Goal: Task Accomplishment & Management: Use online tool/utility

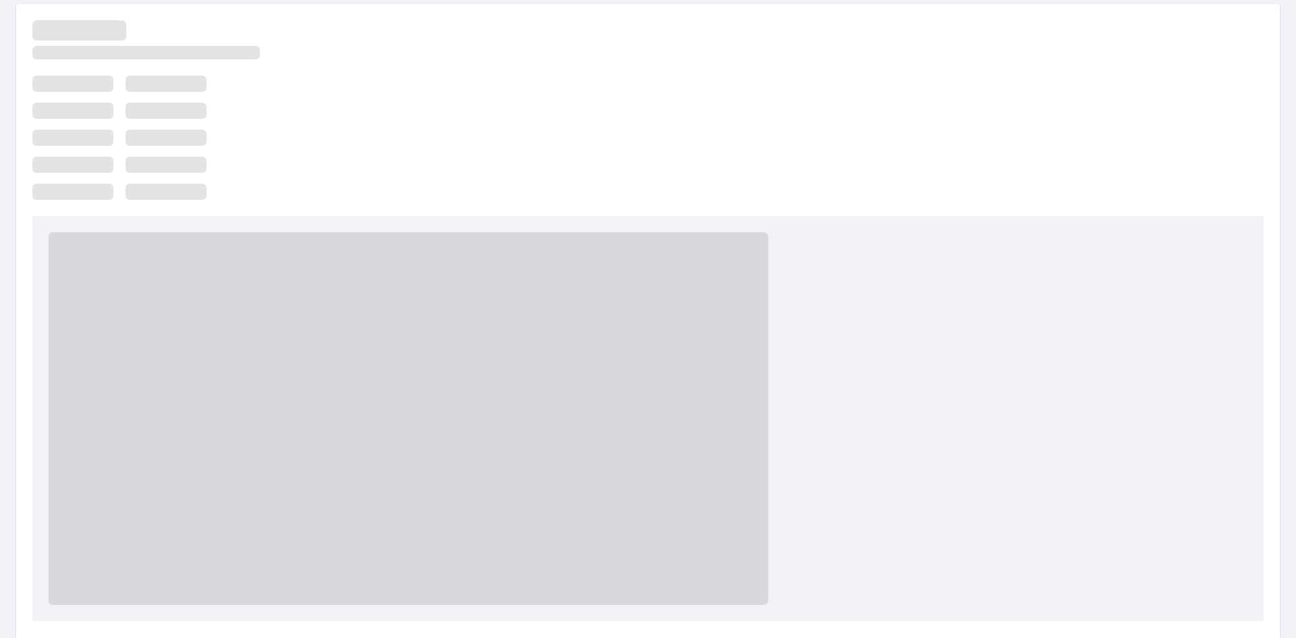
scroll to position [284, 0]
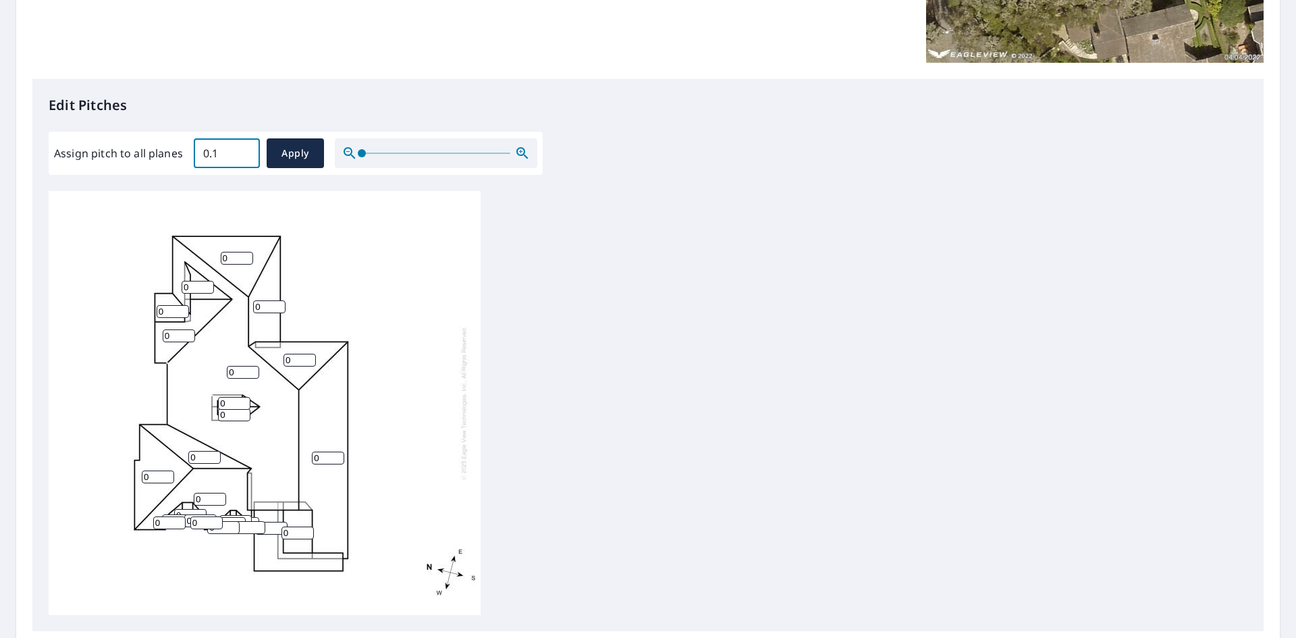
click at [242, 150] on input "0.1" at bounding box center [227, 153] width 66 height 38
click at [242, 150] on input "0.2" at bounding box center [227, 153] width 66 height 38
click at [242, 150] on input "0.3" at bounding box center [227, 153] width 66 height 38
click at [242, 150] on input "0.4" at bounding box center [227, 153] width 66 height 38
click at [242, 150] on input "0.5" at bounding box center [227, 153] width 66 height 38
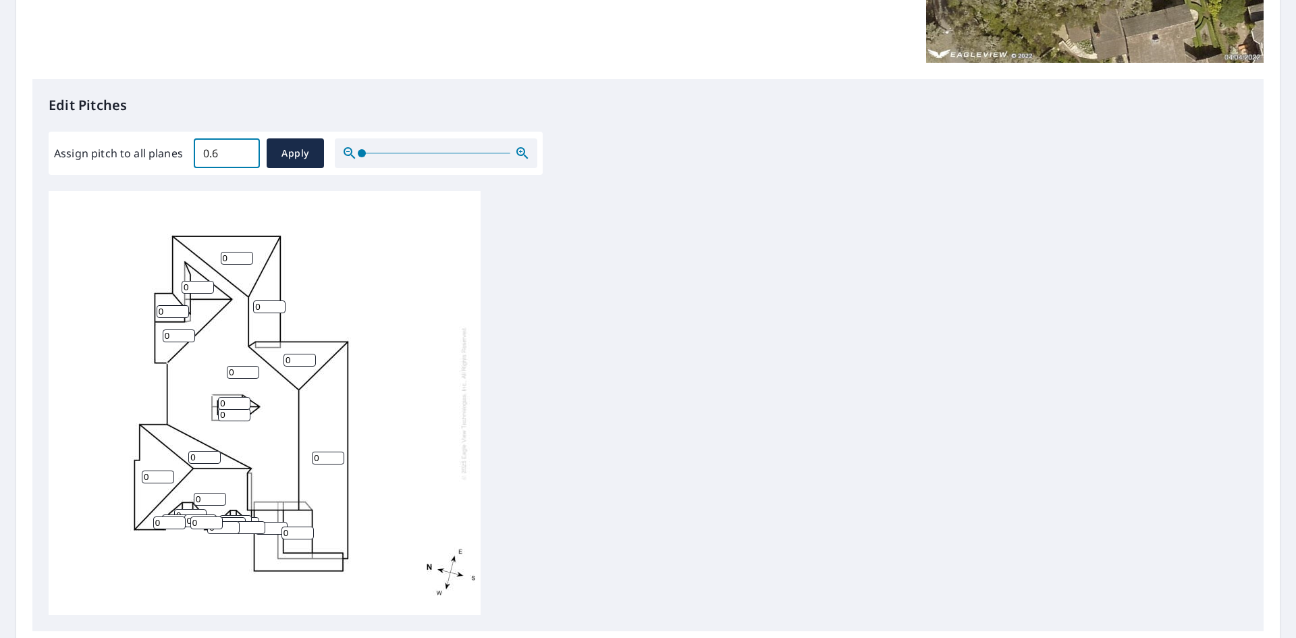
click at [242, 150] on input "0.6" at bounding box center [227, 153] width 66 height 38
click at [242, 150] on input "0.7" at bounding box center [227, 153] width 66 height 38
click at [242, 150] on input "0.8" at bounding box center [227, 153] width 66 height 38
click at [242, 150] on input "0.9" at bounding box center [227, 153] width 66 height 38
click at [242, 150] on input "1" at bounding box center [227, 153] width 66 height 38
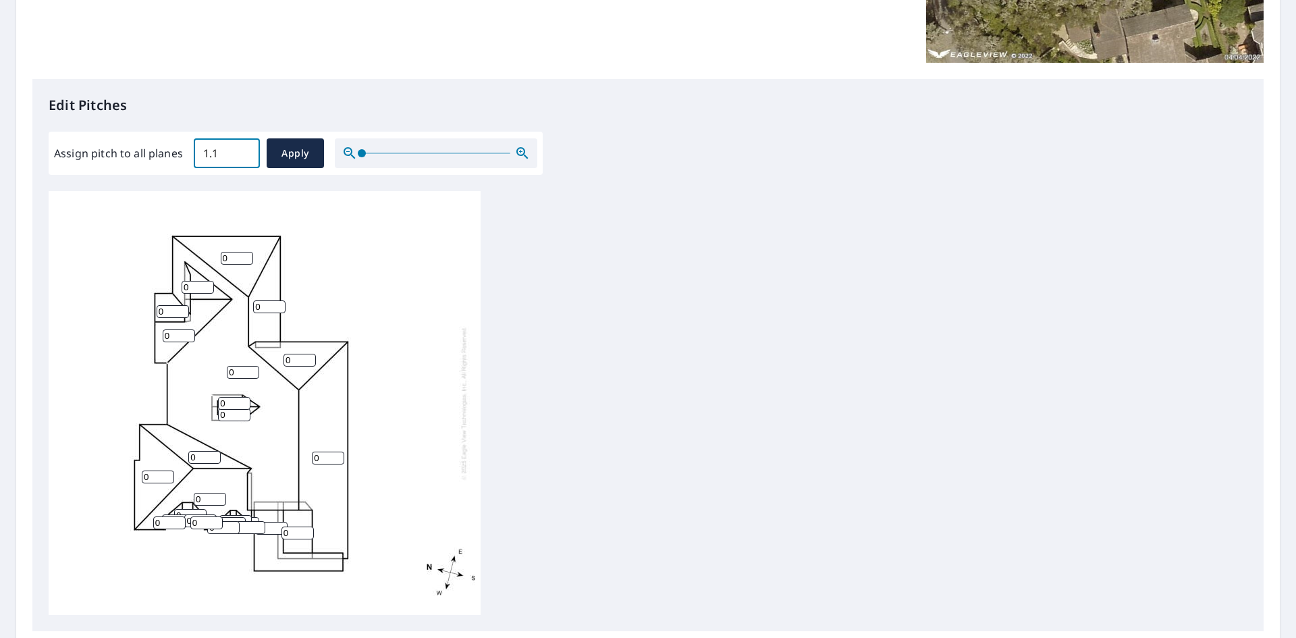
click at [242, 150] on input "1.1" at bounding box center [227, 153] width 66 height 38
click at [242, 150] on input "1.2" at bounding box center [227, 153] width 66 height 38
click at [242, 150] on input "1.3" at bounding box center [227, 153] width 66 height 38
click at [242, 150] on input "1.4" at bounding box center [227, 153] width 66 height 38
click at [242, 150] on input "1.5" at bounding box center [227, 153] width 66 height 38
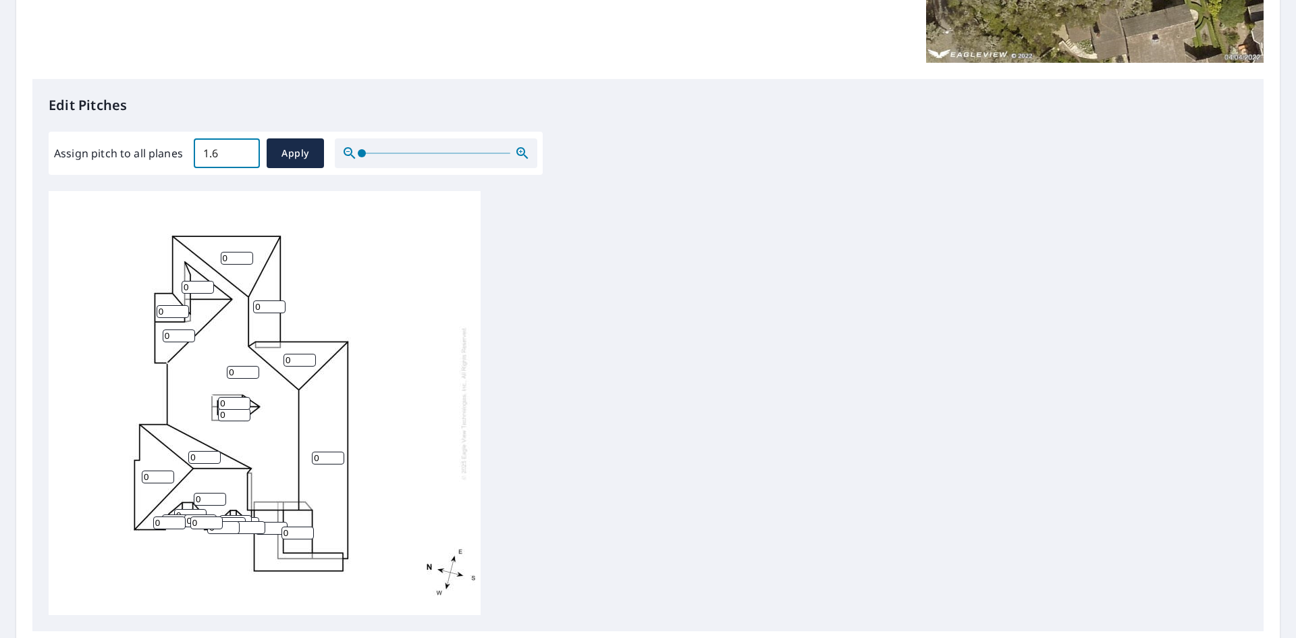
click at [242, 150] on input "1.6" at bounding box center [227, 153] width 66 height 38
click at [242, 150] on input "1.7" at bounding box center [227, 153] width 66 height 38
click at [242, 150] on input "1.8" at bounding box center [227, 153] width 66 height 38
click at [242, 150] on input "1.9" at bounding box center [227, 153] width 66 height 38
click at [242, 150] on input "2" at bounding box center [227, 153] width 66 height 38
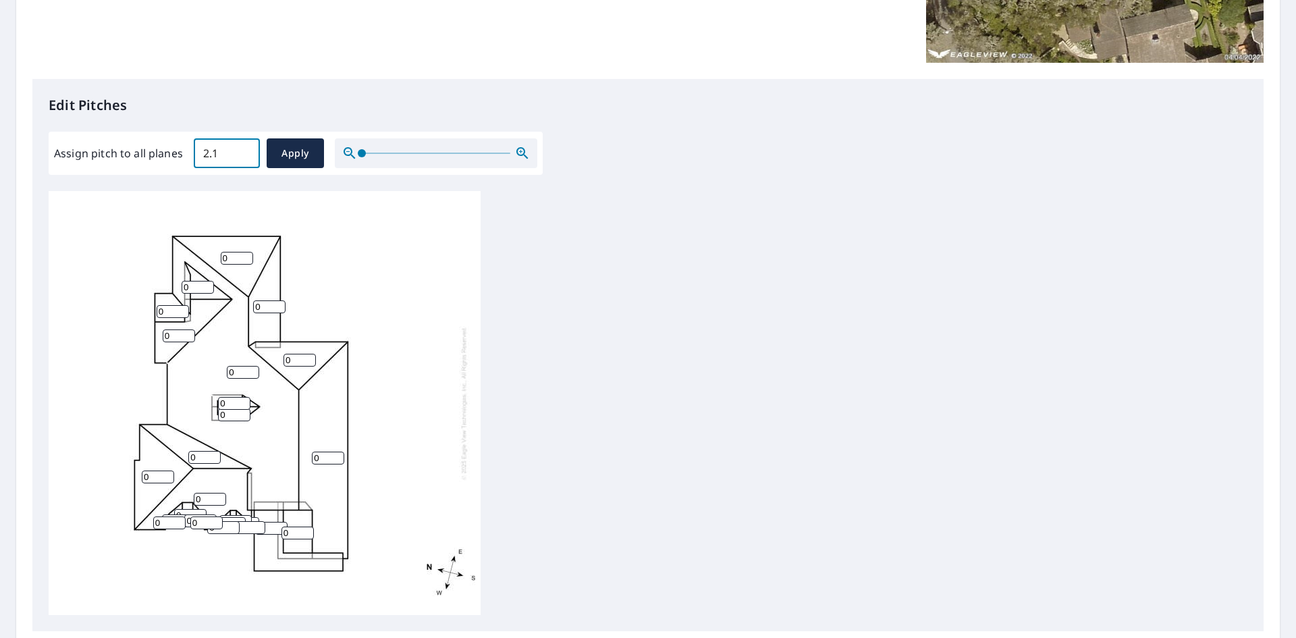
click at [242, 150] on input "2.1" at bounding box center [227, 153] width 66 height 38
click at [242, 150] on input "2.2" at bounding box center [227, 153] width 66 height 38
click at [242, 150] on input "8.8" at bounding box center [227, 153] width 66 height 38
click at [242, 150] on input "8.9" at bounding box center [227, 153] width 66 height 38
click at [242, 150] on input "9" at bounding box center [227, 153] width 66 height 38
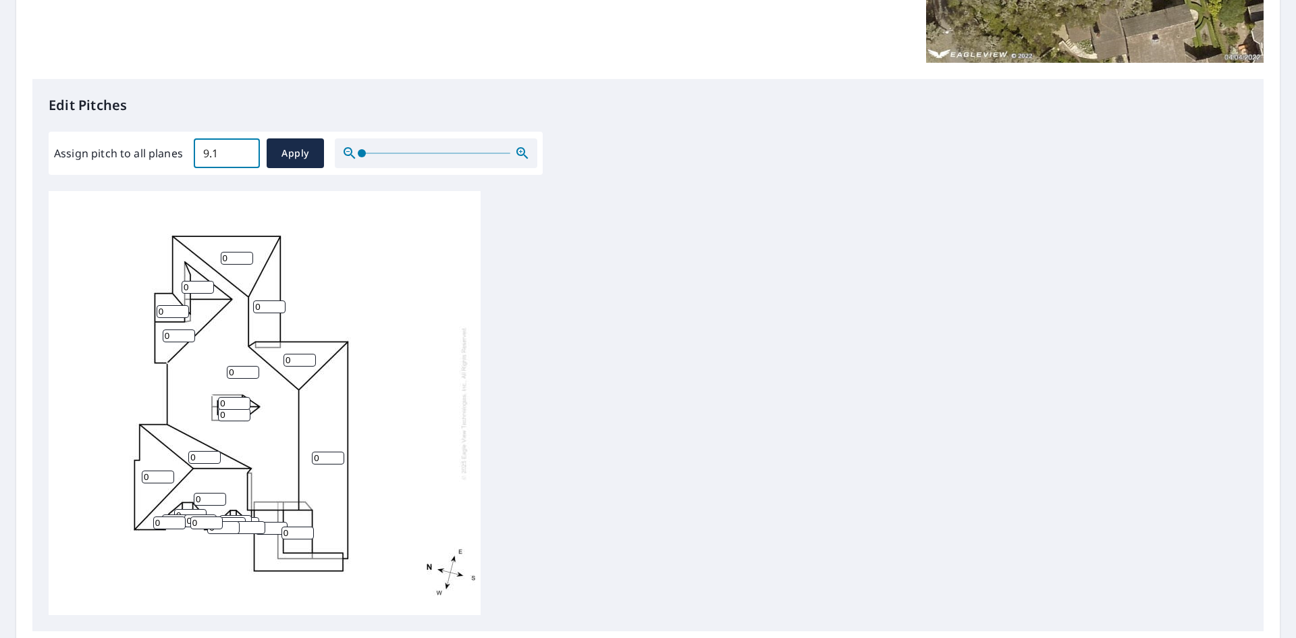
click at [242, 150] on input "9.1" at bounding box center [227, 153] width 66 height 38
click at [242, 150] on input "9.2" at bounding box center [227, 153] width 66 height 38
click at [242, 150] on input "9.3" at bounding box center [227, 153] width 66 height 38
click at [242, 150] on input "9.4" at bounding box center [227, 153] width 66 height 38
click at [242, 150] on input "9.5" at bounding box center [227, 153] width 66 height 38
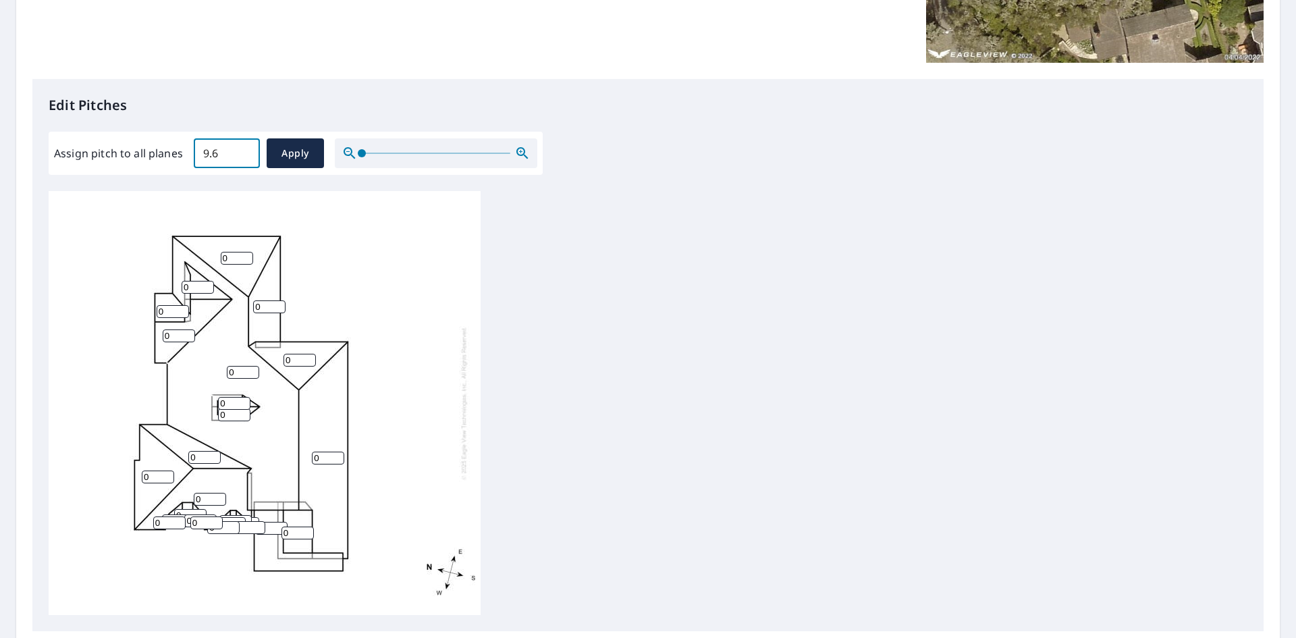
click at [242, 150] on input "9.6" at bounding box center [227, 153] width 66 height 38
click at [242, 150] on input "9.7" at bounding box center [227, 153] width 66 height 38
click at [242, 150] on input "9.8" at bounding box center [227, 153] width 66 height 38
click at [242, 150] on input "9.9" at bounding box center [227, 153] width 66 height 38
type input "10"
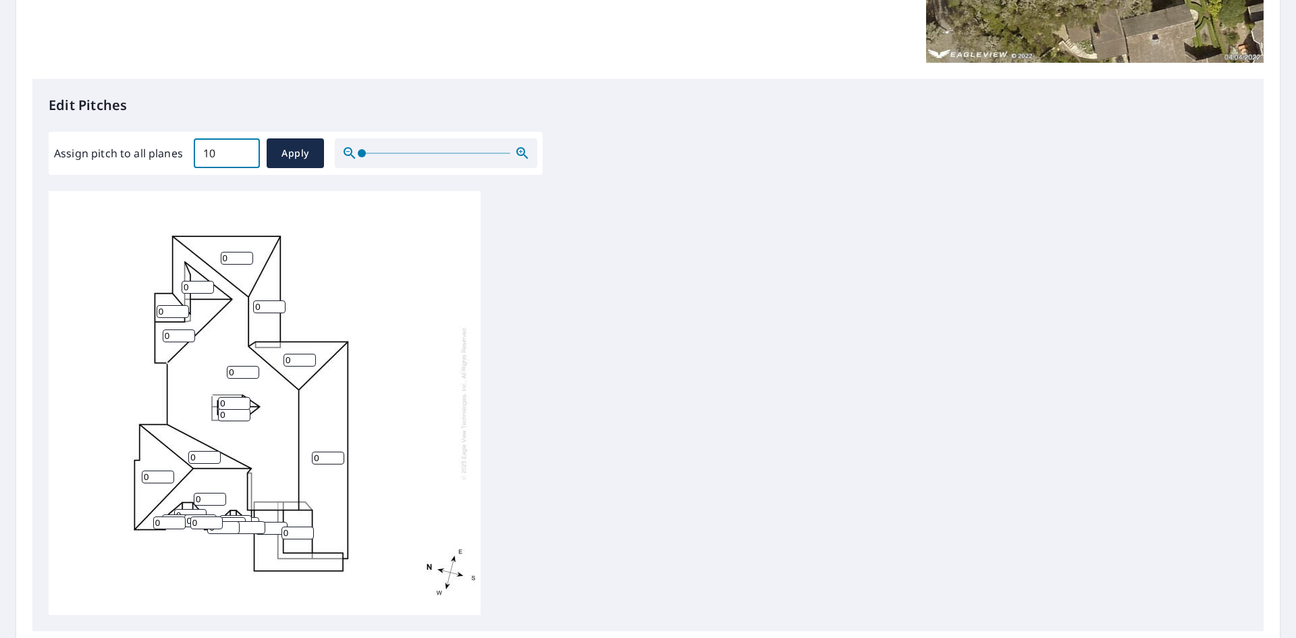
click at [242, 150] on input "10" at bounding box center [227, 153] width 66 height 38
click at [300, 151] on span "Apply" at bounding box center [295, 153] width 36 height 17
type input "10"
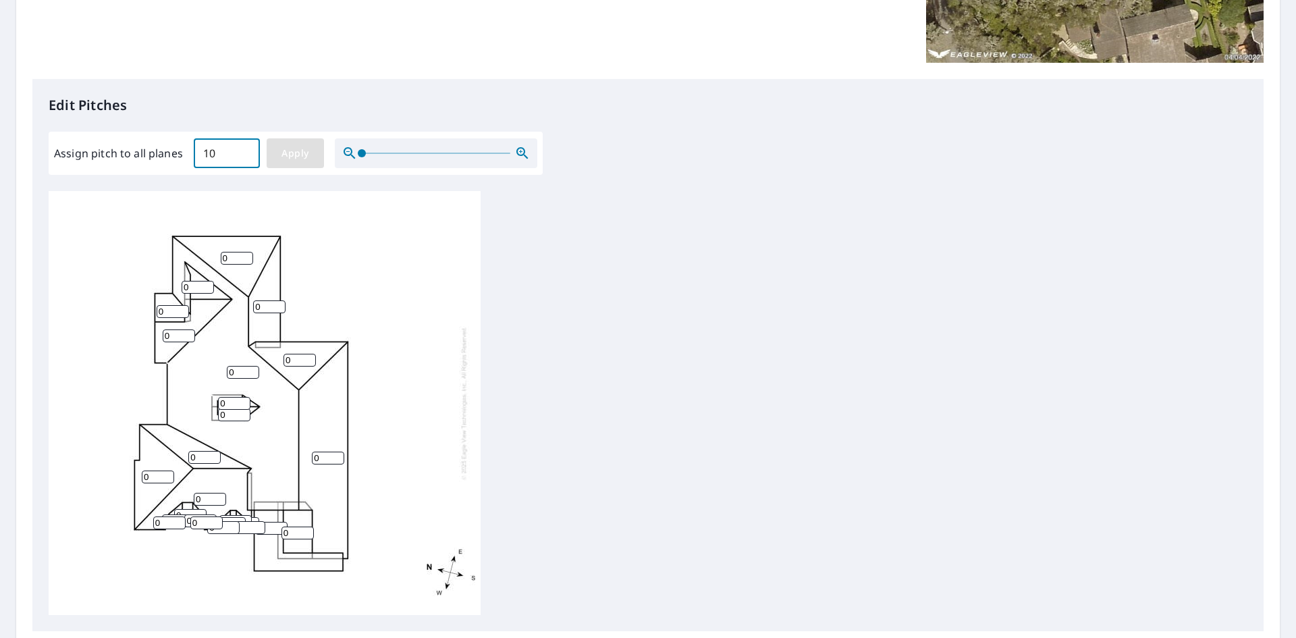
type input "10"
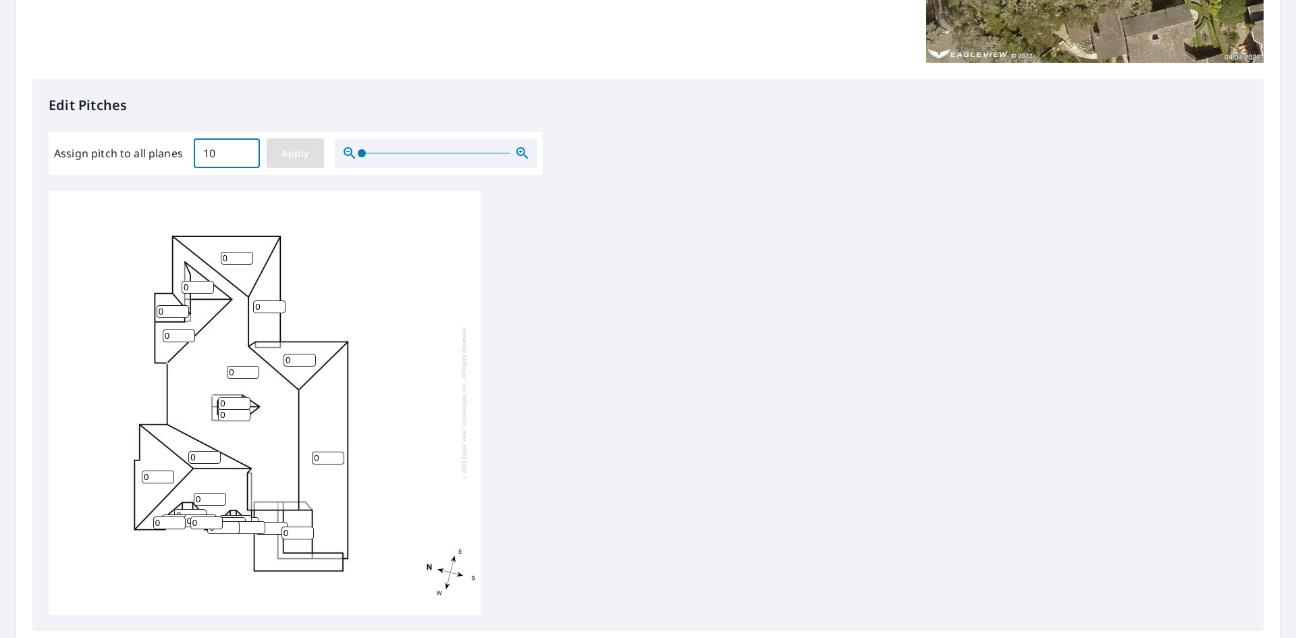
type input "10"
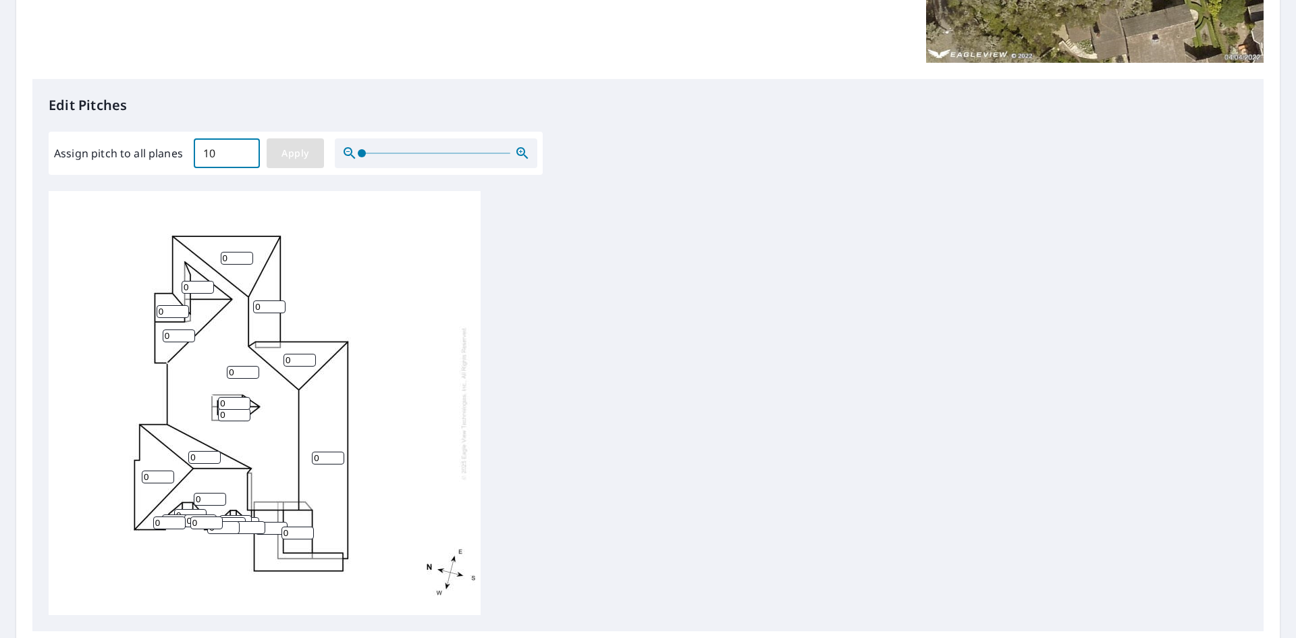
type input "10"
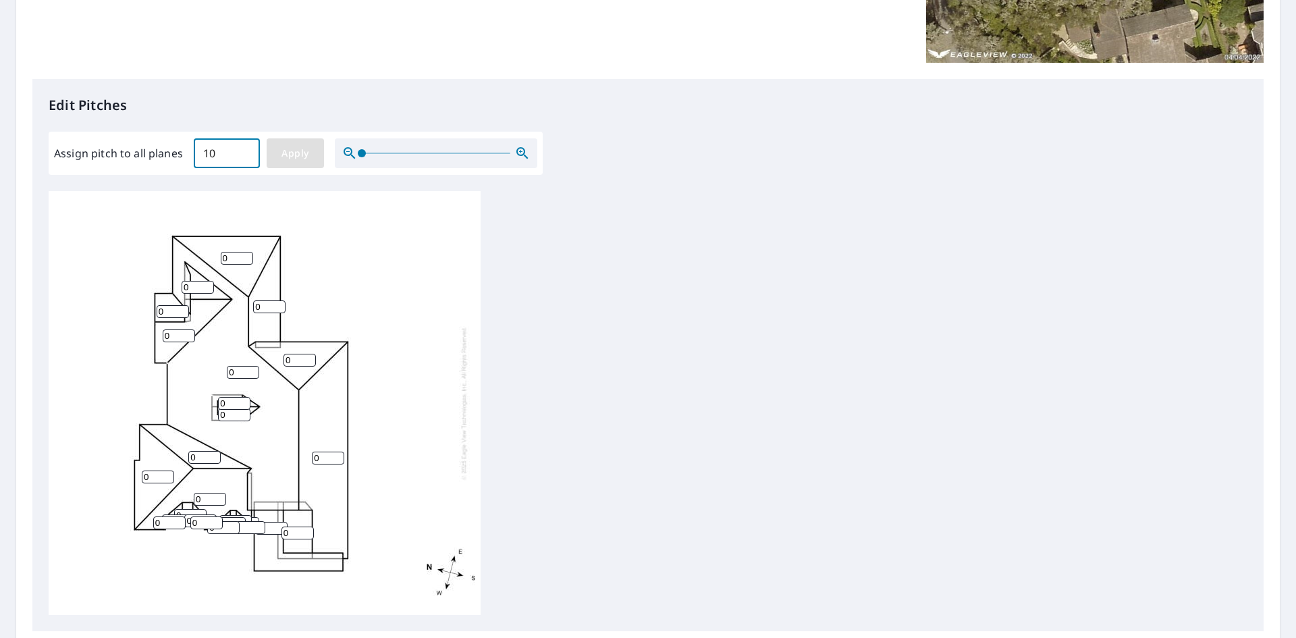
type input "10"
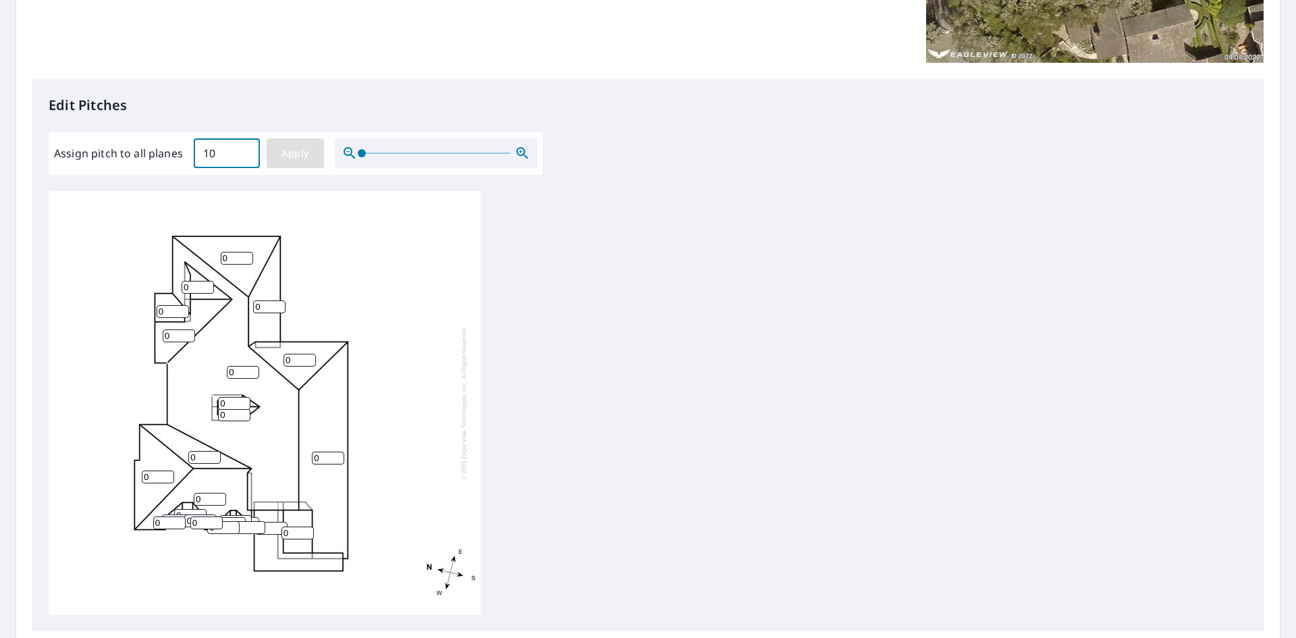
type input "10"
click at [300, 154] on span "Apply" at bounding box center [295, 153] width 36 height 17
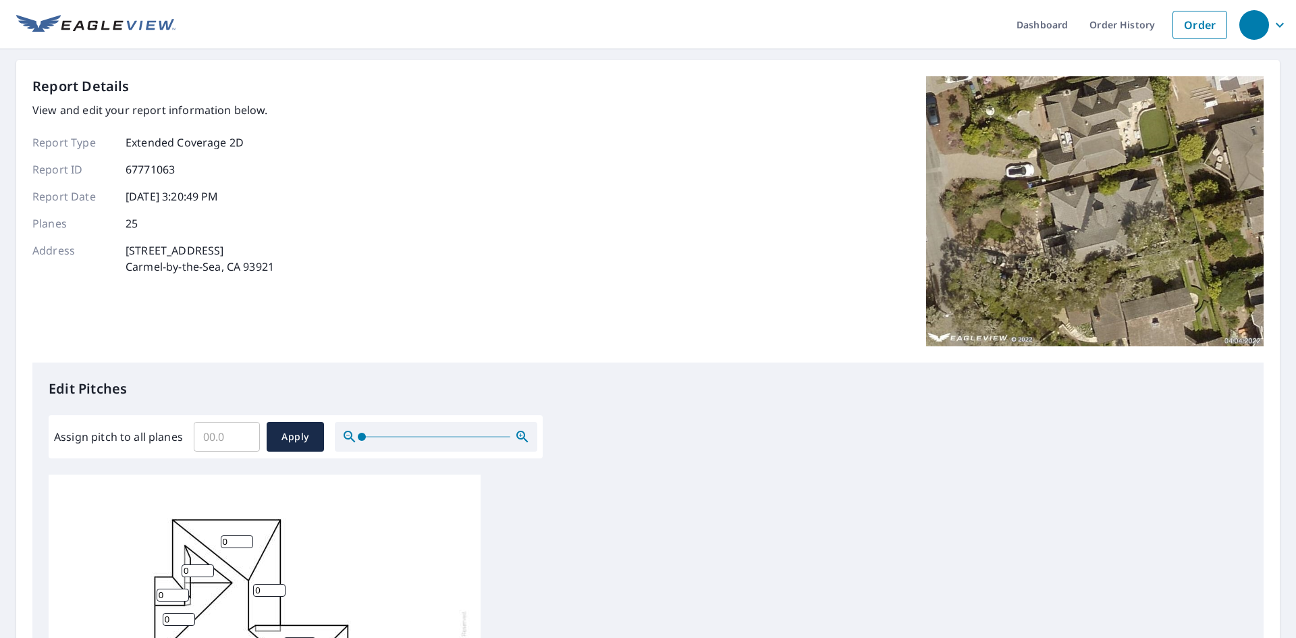
scroll to position [405, 0]
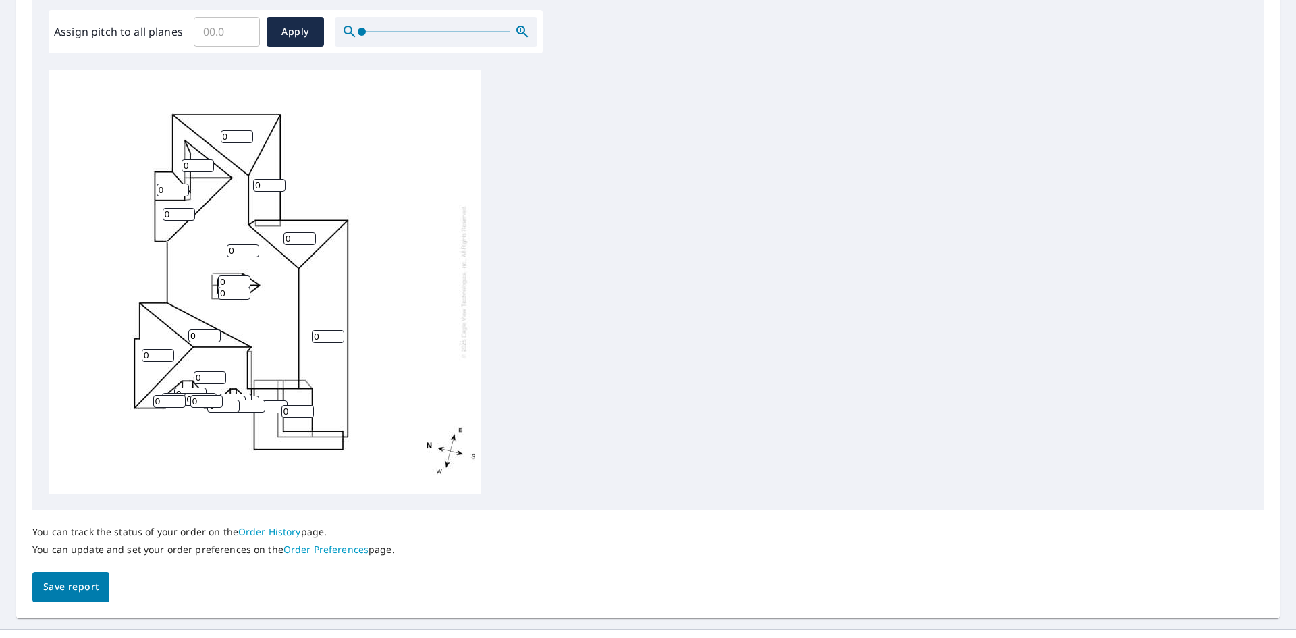
click at [233, 136] on input "0" at bounding box center [237, 136] width 32 height 13
type input "0"
type input "10"
click at [186, 163] on input "0" at bounding box center [198, 165] width 32 height 13
type input "10"
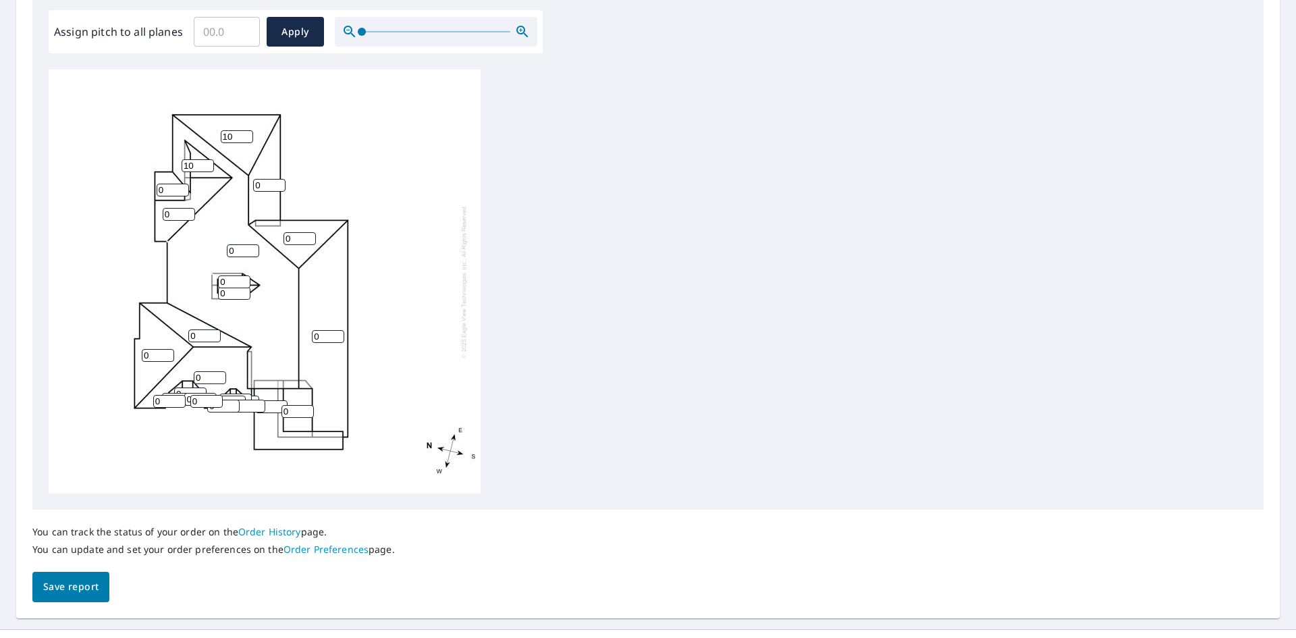
click at [166, 187] on input "0" at bounding box center [173, 190] width 32 height 13
type input "10"
click at [262, 187] on input "0" at bounding box center [269, 185] width 32 height 13
type input "10"
click at [168, 213] on input "0" at bounding box center [179, 214] width 32 height 13
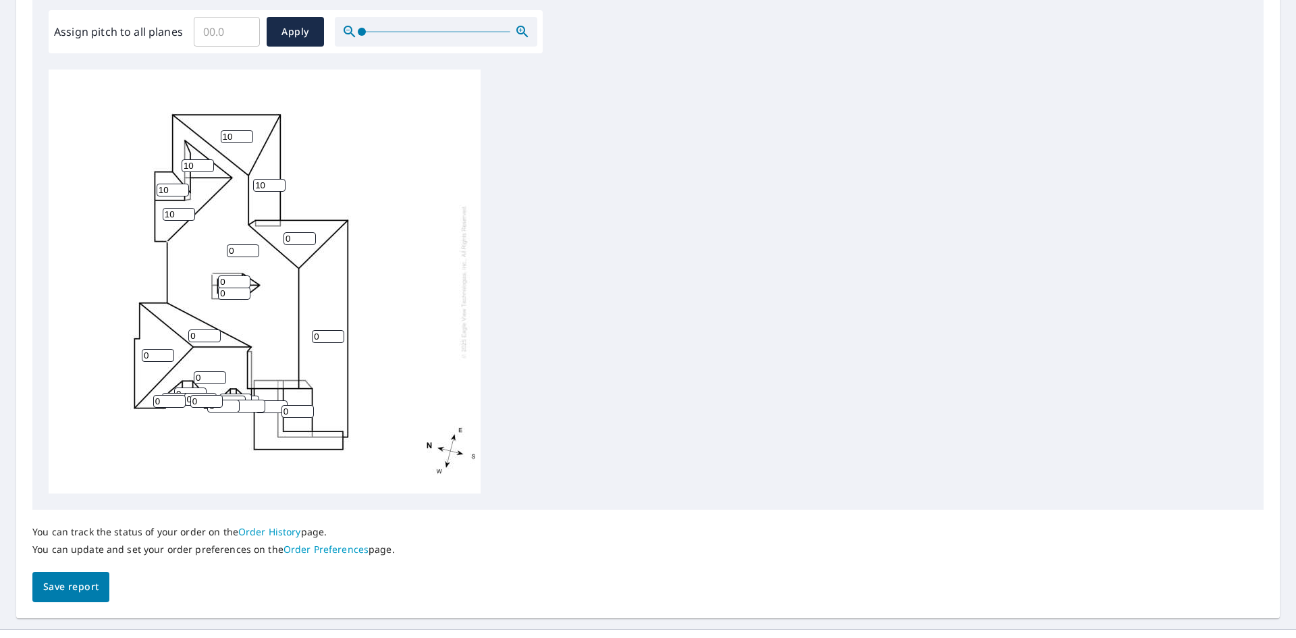
type input "10"
click at [291, 240] on input "0" at bounding box center [300, 238] width 32 height 13
type input "10"
click at [235, 248] on input "0" at bounding box center [243, 250] width 32 height 13
type input "10"
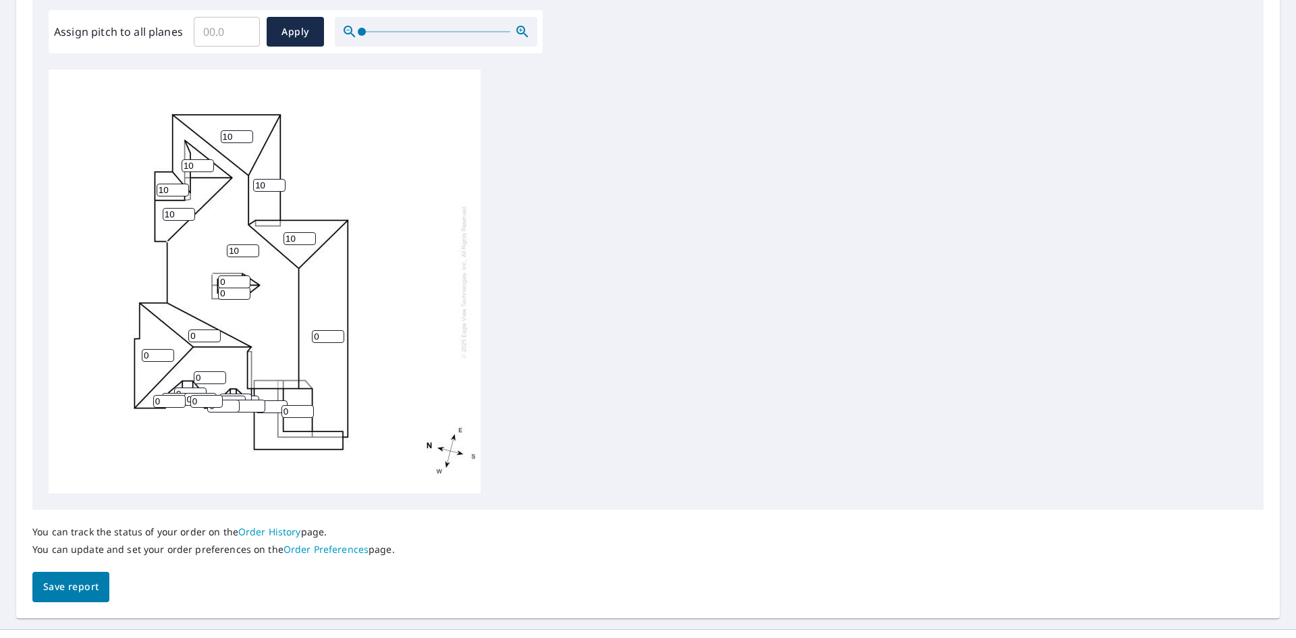
click at [228, 284] on input "0" at bounding box center [234, 281] width 32 height 13
type input "10"
click at [227, 294] on input "0" at bounding box center [234, 293] width 32 height 13
type input "10"
click at [323, 338] on input "0" at bounding box center [328, 336] width 32 height 13
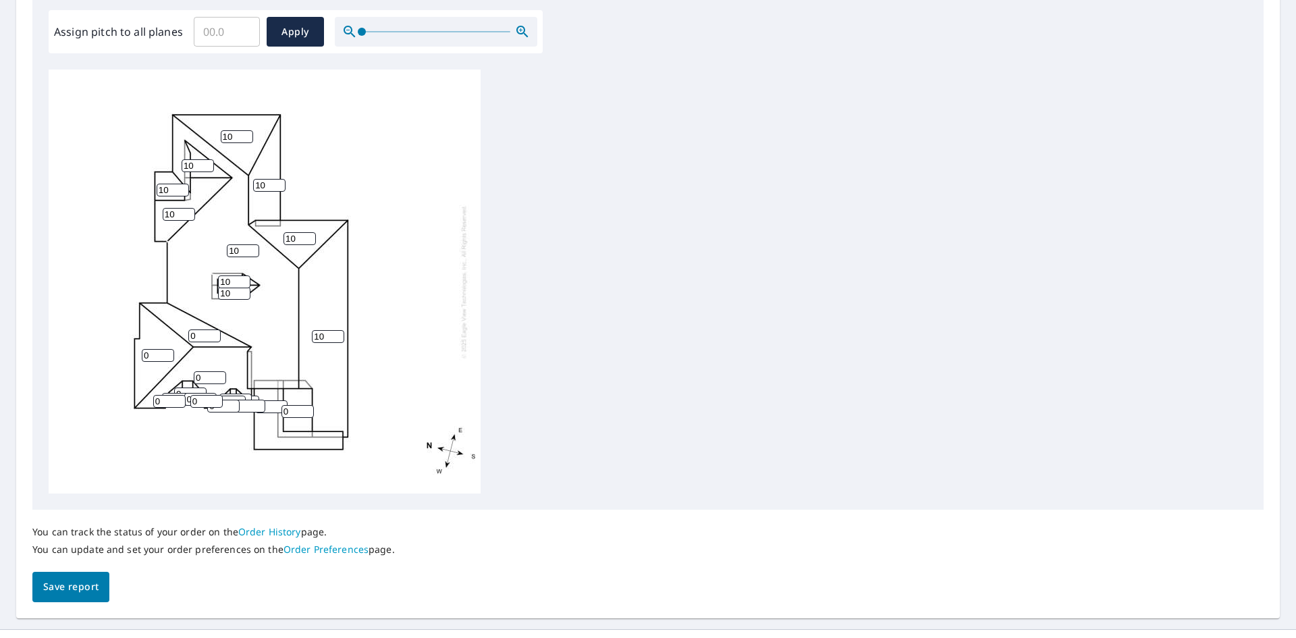
type input "10"
click at [201, 336] on input "0" at bounding box center [204, 335] width 32 height 13
type input "10"
click at [151, 352] on input "0" at bounding box center [158, 355] width 32 height 13
type input "10"
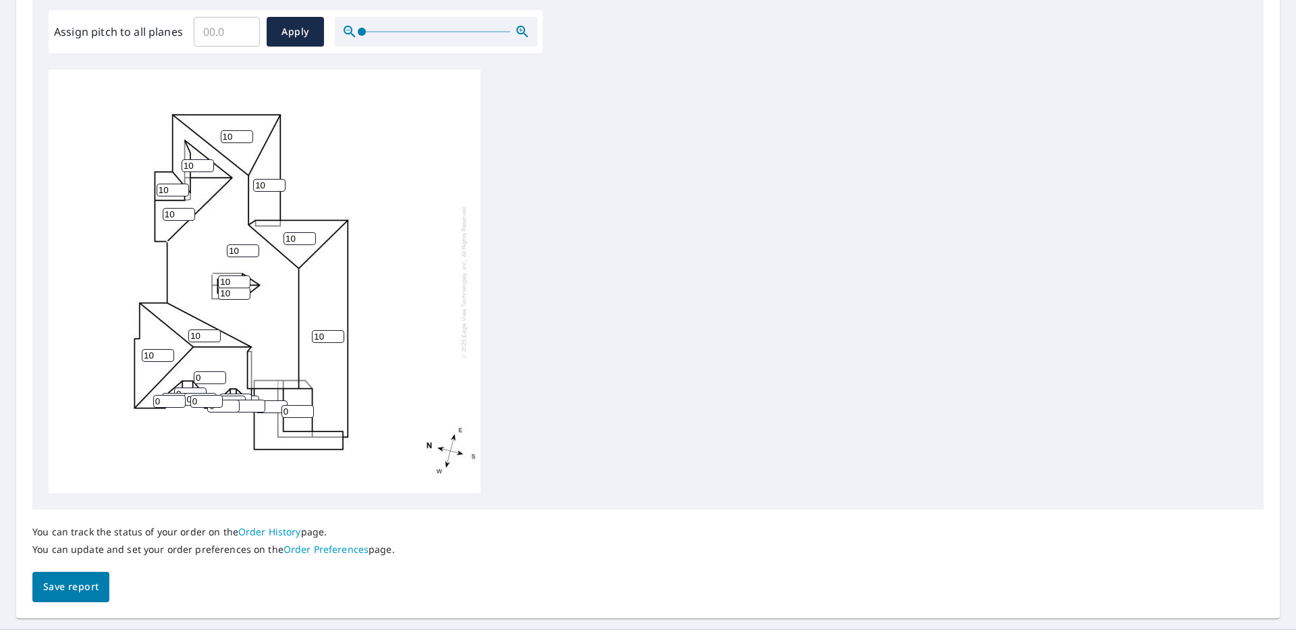
click at [163, 400] on input "0" at bounding box center [169, 401] width 32 height 13
type input "10"
click at [205, 379] on input "0" at bounding box center [210, 377] width 32 height 13
type input "10"
click at [198, 401] on input "0" at bounding box center [206, 401] width 32 height 13
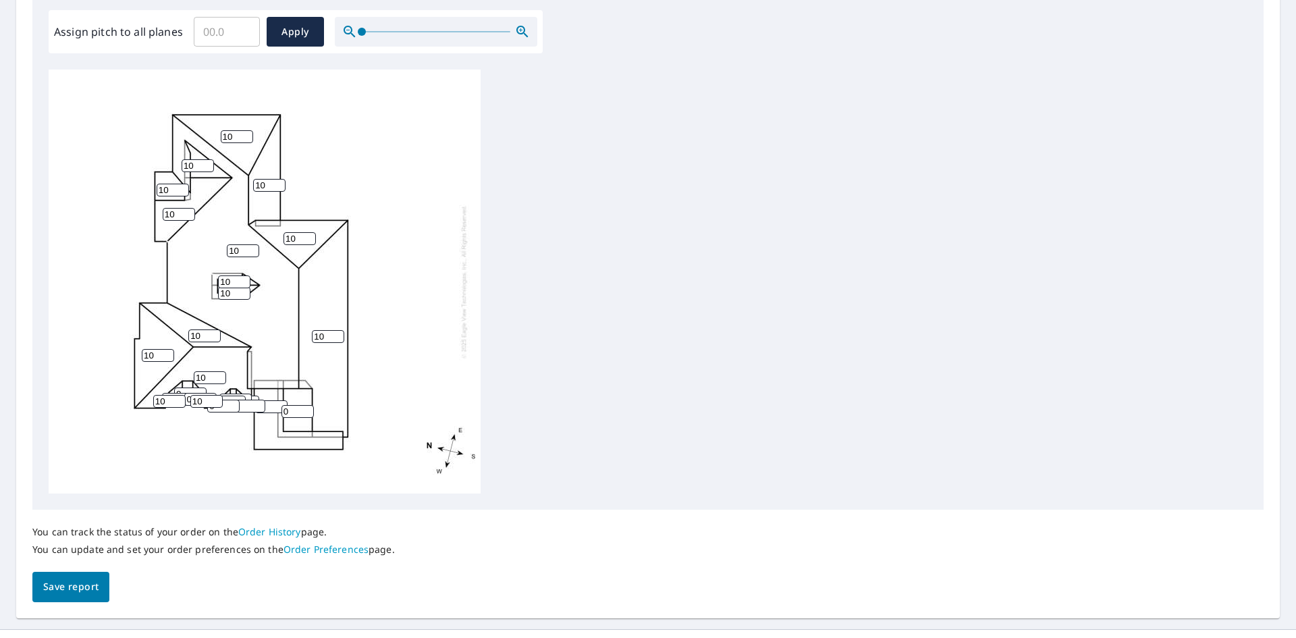
type input "10"
click at [290, 410] on input "0" at bounding box center [298, 411] width 32 height 13
type input "10"
click at [223, 37] on input "Assign pitch to all planes" at bounding box center [227, 32] width 66 height 38
type input "10"
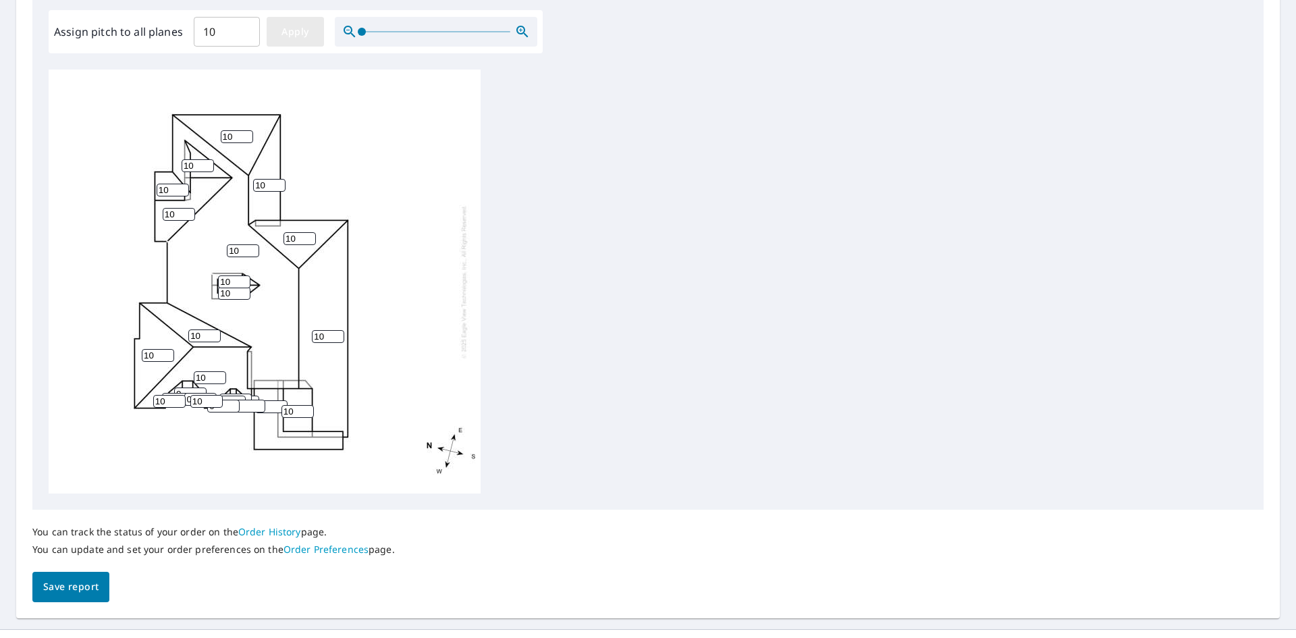
click at [296, 35] on span "Apply" at bounding box center [295, 32] width 36 height 17
type input "10"
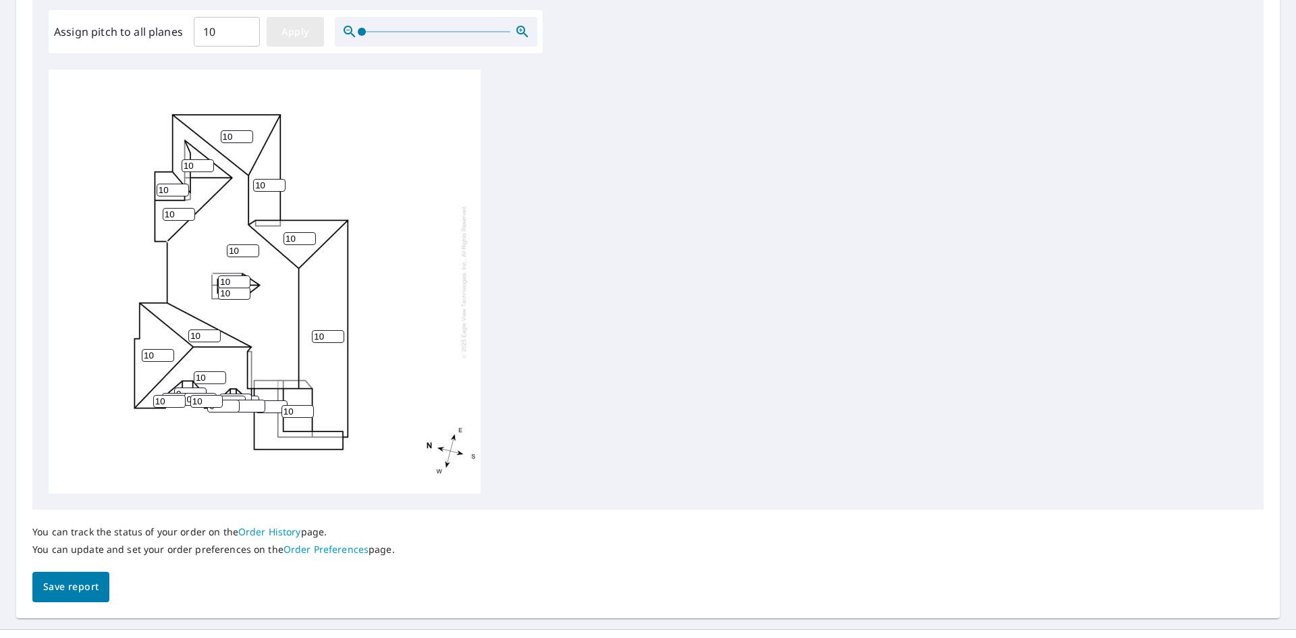
type input "10"
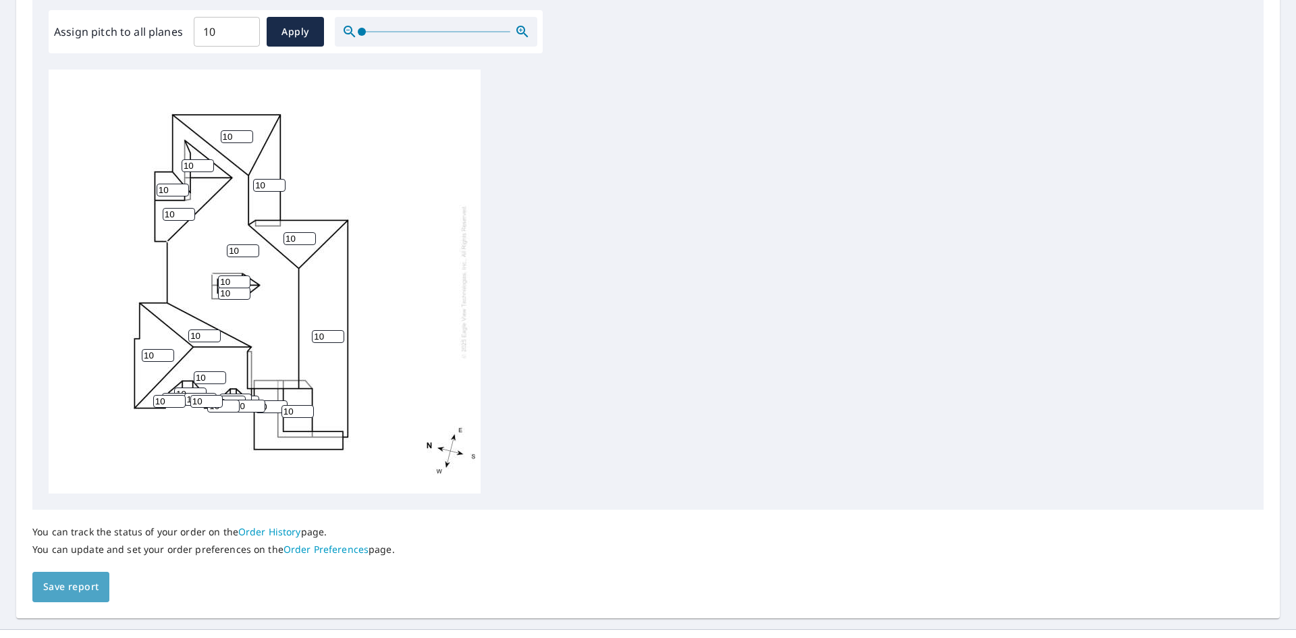
click at [70, 593] on span "Save report" at bounding box center [70, 587] width 55 height 17
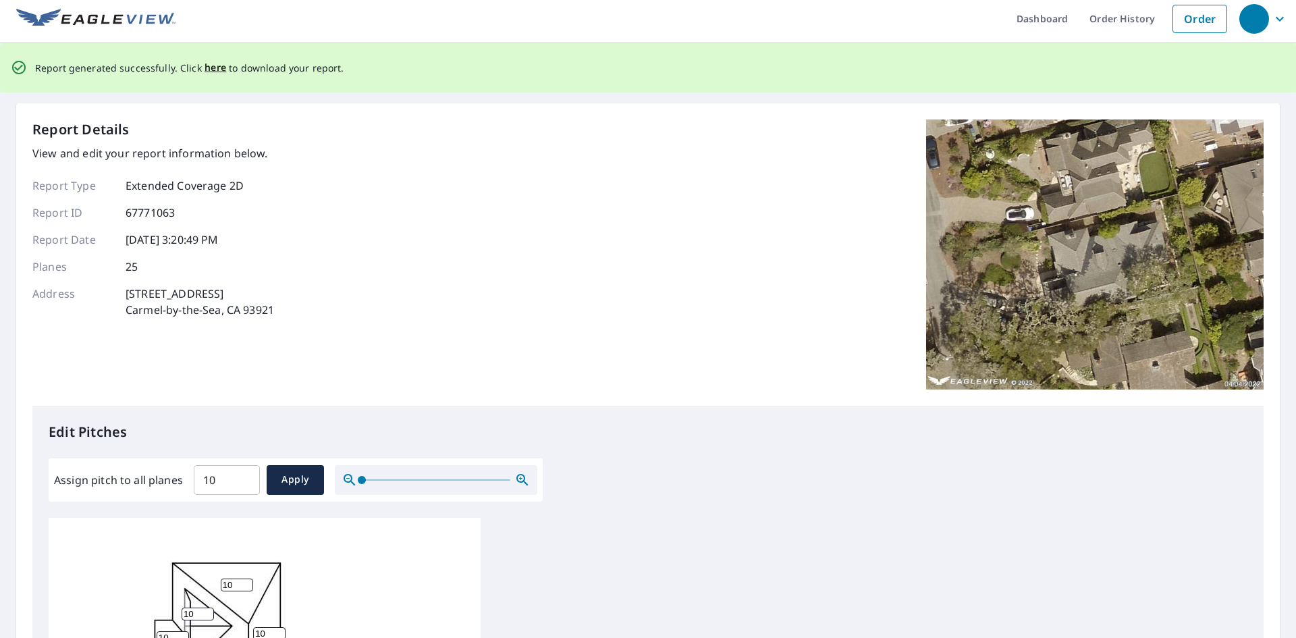
scroll to position [0, 0]
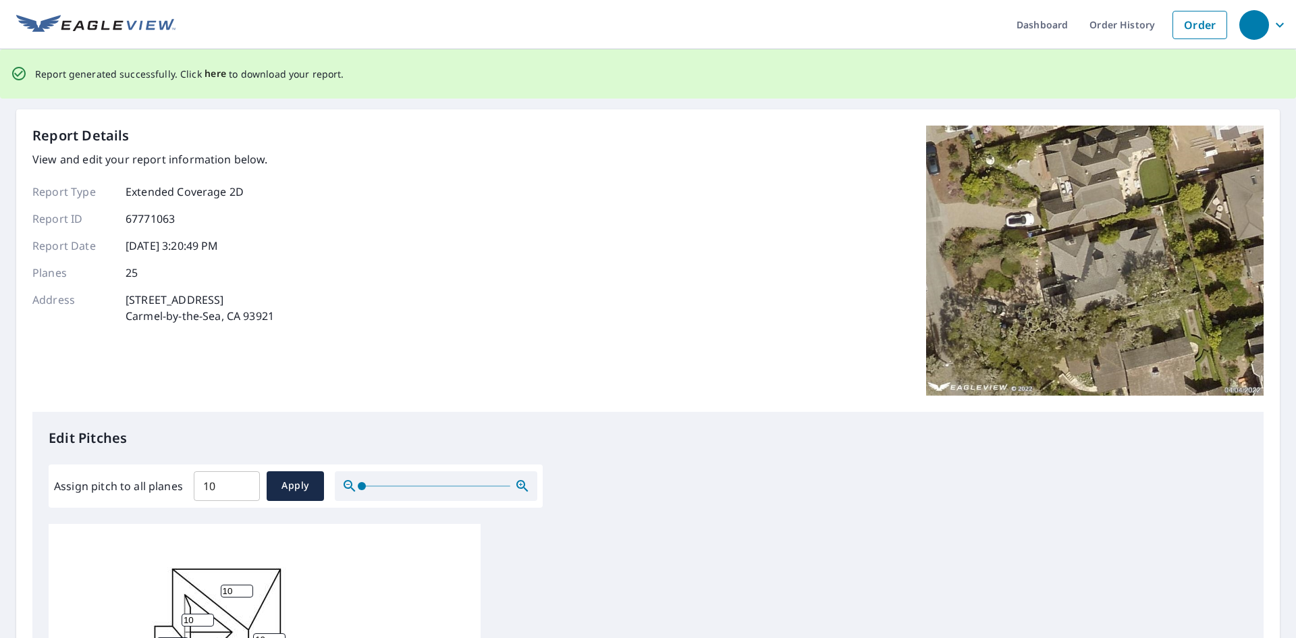
click at [209, 74] on span "here" at bounding box center [216, 73] width 22 height 17
